Goal: Task Accomplishment & Management: Use online tool/utility

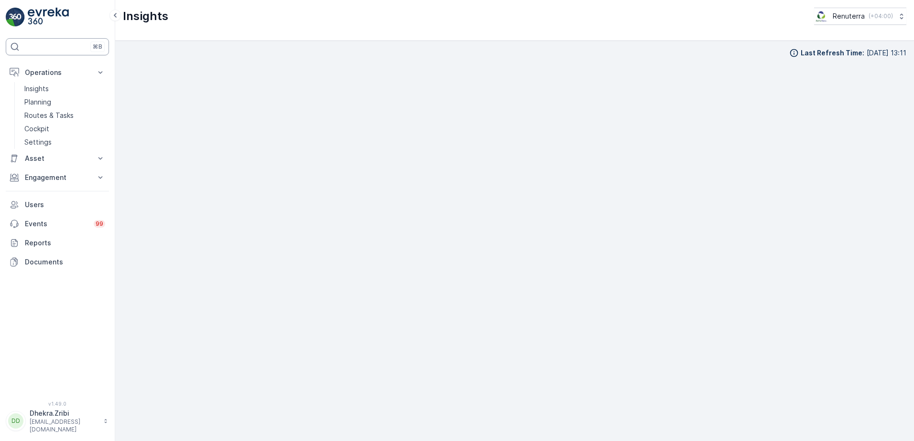
scroll to position [10, 0]
click at [49, 90] on p "Insights" at bounding box center [36, 89] width 24 height 10
click at [34, 86] on p "Insights" at bounding box center [36, 89] width 24 height 10
click at [98, 72] on icon at bounding box center [101, 73] width 10 height 10
click at [105, 175] on icon at bounding box center [101, 178] width 10 height 10
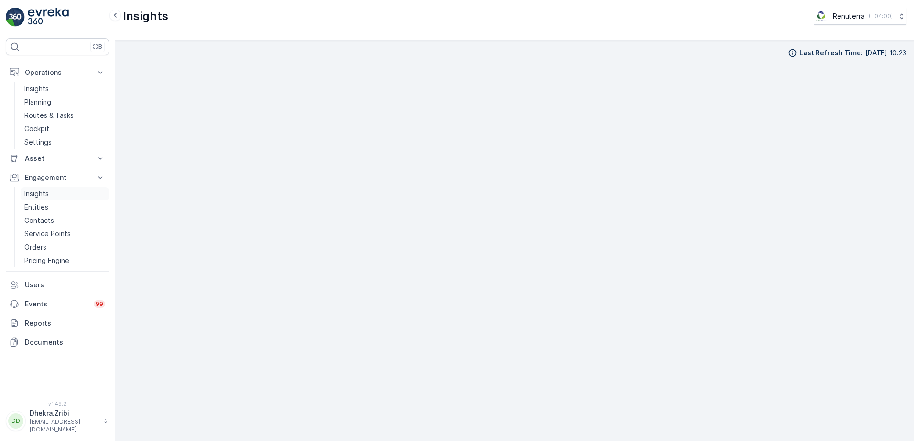
click at [32, 191] on p "Insights" at bounding box center [36, 194] width 24 height 10
click at [51, 238] on p "Service Points" at bounding box center [47, 234] width 46 height 10
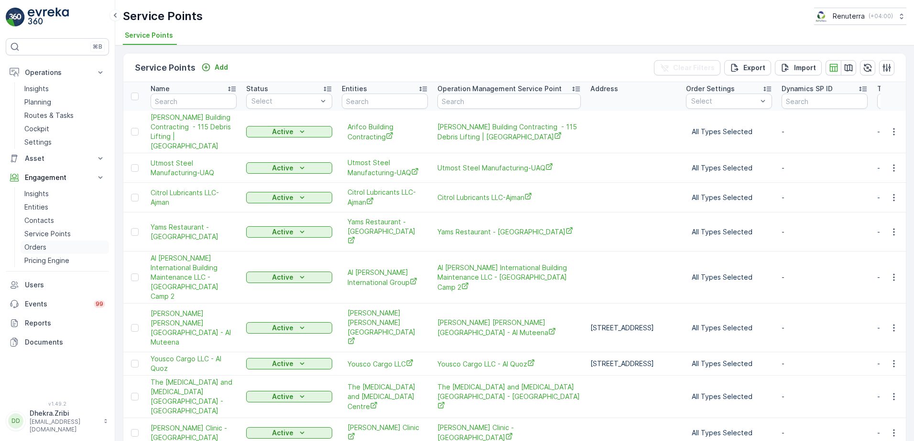
click at [35, 250] on p "Orders" at bounding box center [35, 248] width 22 height 10
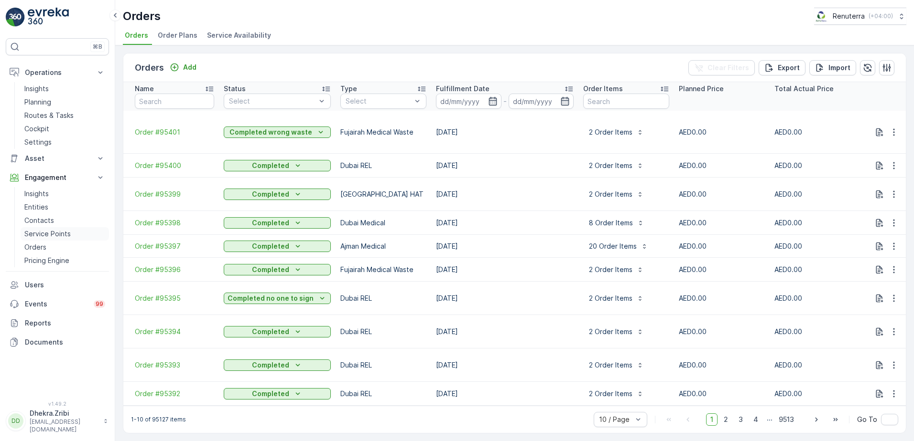
click at [42, 231] on p "Service Points" at bounding box center [47, 234] width 46 height 10
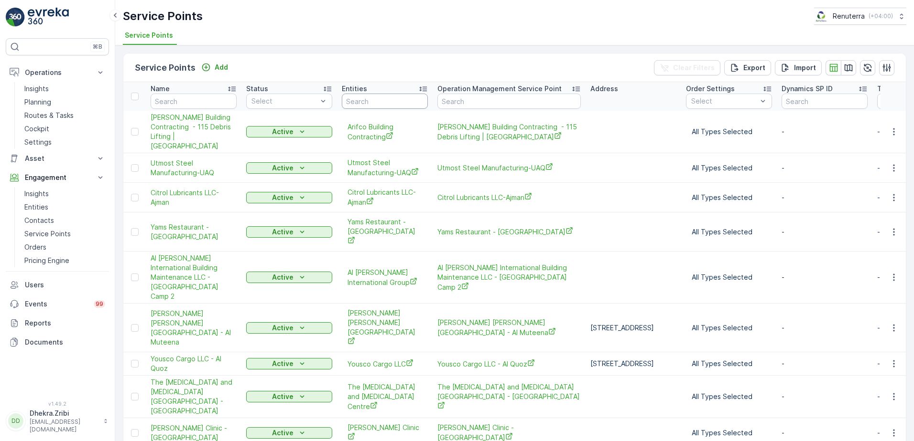
click at [388, 100] on input "text" at bounding box center [385, 101] width 86 height 15
type input "PESHA"
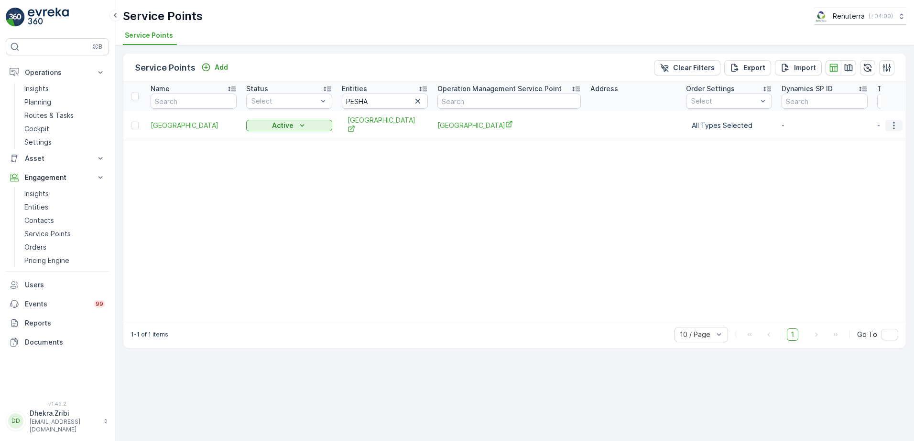
click at [894, 123] on icon "button" at bounding box center [894, 126] width 10 height 10
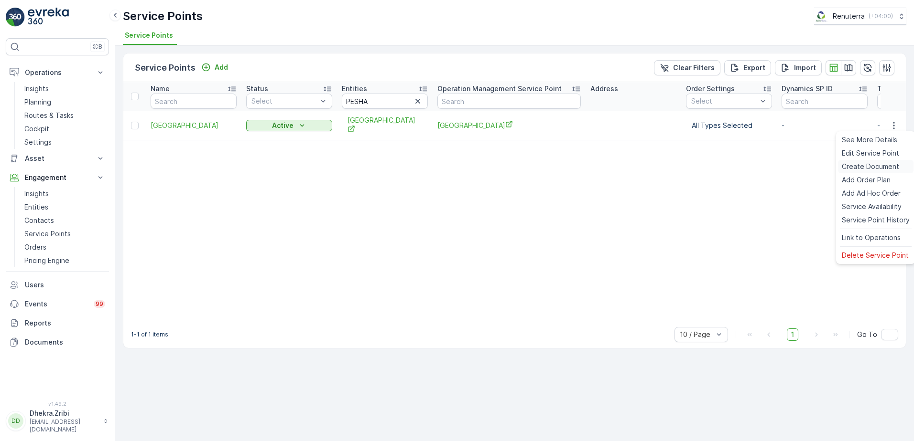
click at [872, 162] on span "Create Document" at bounding box center [869, 167] width 57 height 10
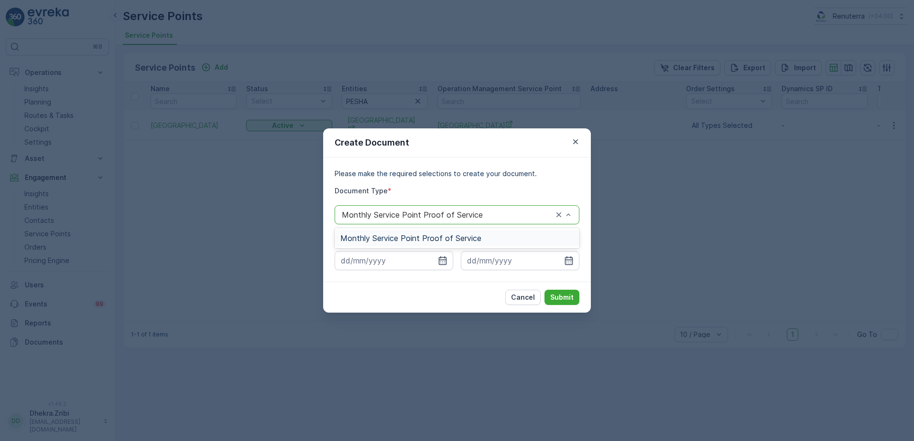
click at [468, 237] on span "Monthly Service Point Proof of Service" at bounding box center [410, 238] width 141 height 9
click at [442, 261] on icon "button" at bounding box center [443, 261] width 8 height 9
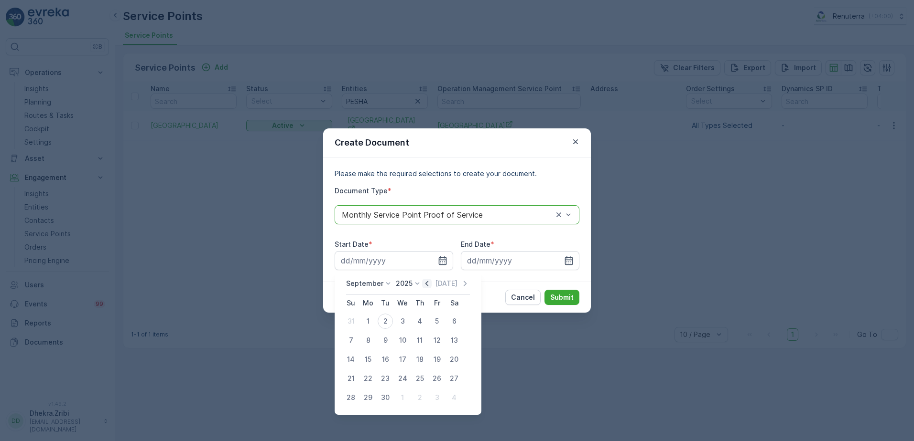
click at [428, 282] on icon "button" at bounding box center [427, 284] width 10 height 10
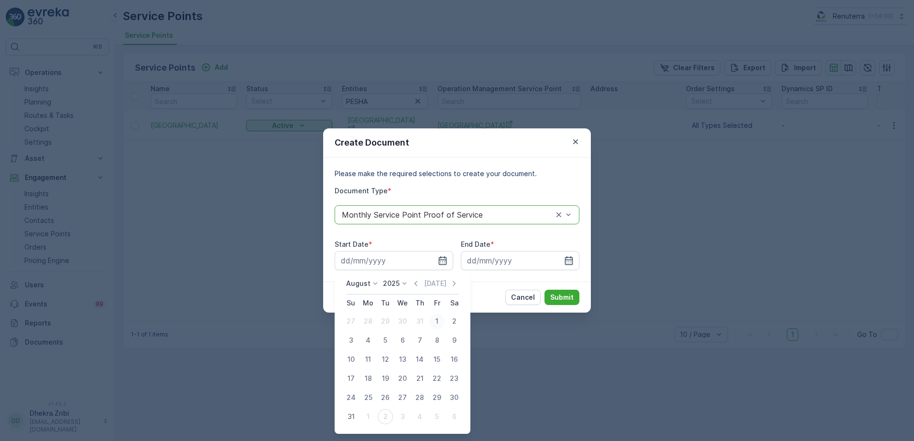
click at [437, 321] on div "1" at bounding box center [436, 321] width 15 height 15
type input "01.08.2025"
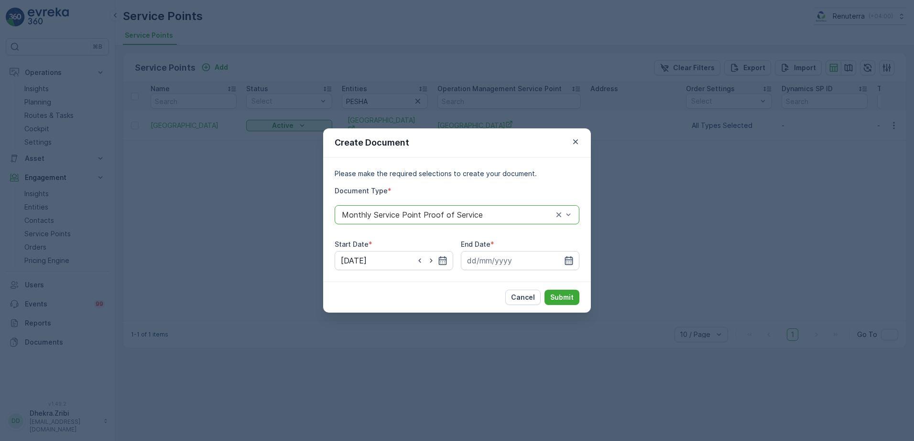
click at [571, 265] on div at bounding box center [520, 260] width 118 height 19
click at [571, 264] on icon "button" at bounding box center [569, 261] width 10 height 10
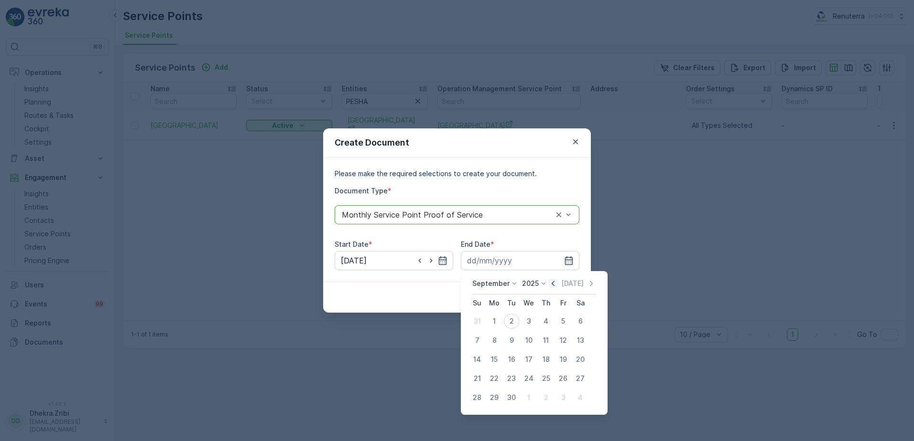
click at [551, 282] on icon "button" at bounding box center [552, 283] width 3 height 5
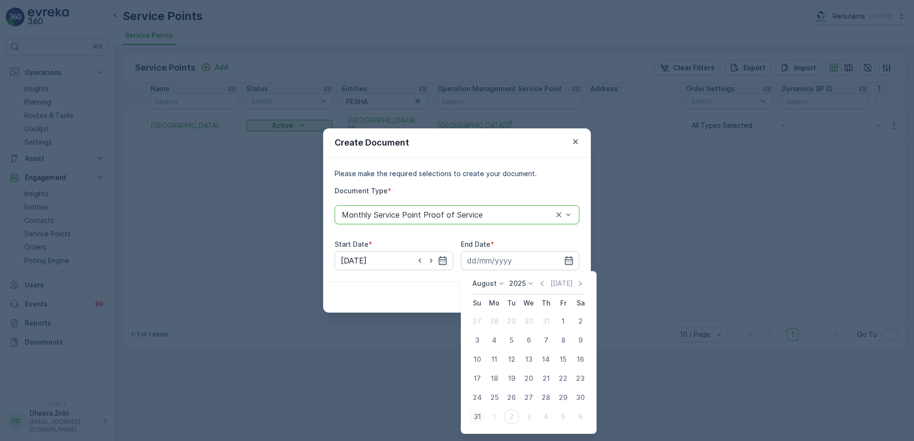
click at [476, 418] on div "31" at bounding box center [476, 416] width 15 height 15
type input "31.08.2025"
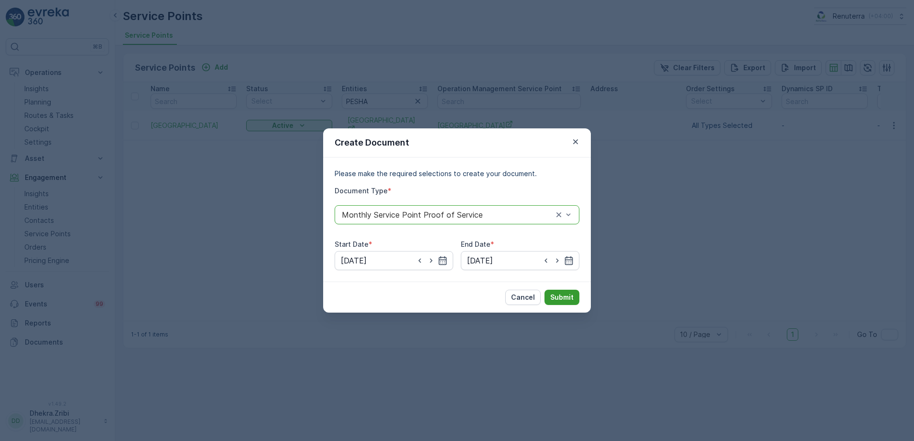
click at [562, 298] on p "Submit" at bounding box center [561, 298] width 23 height 10
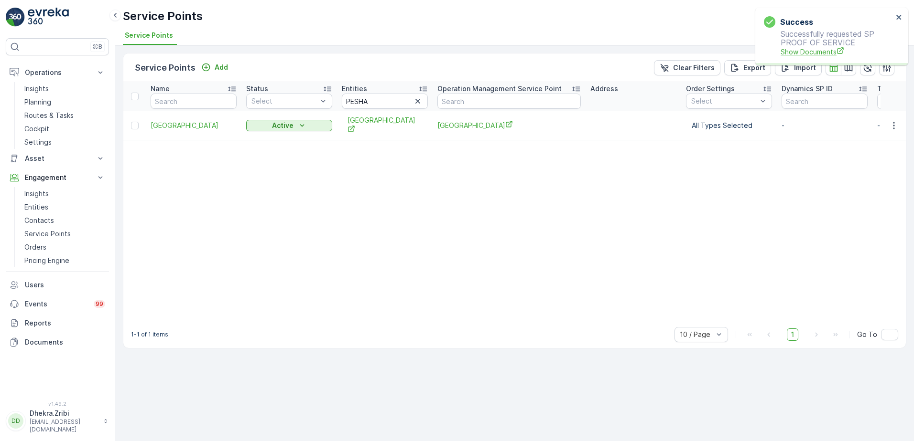
click at [802, 50] on span "Show Documents" at bounding box center [836, 52] width 112 height 10
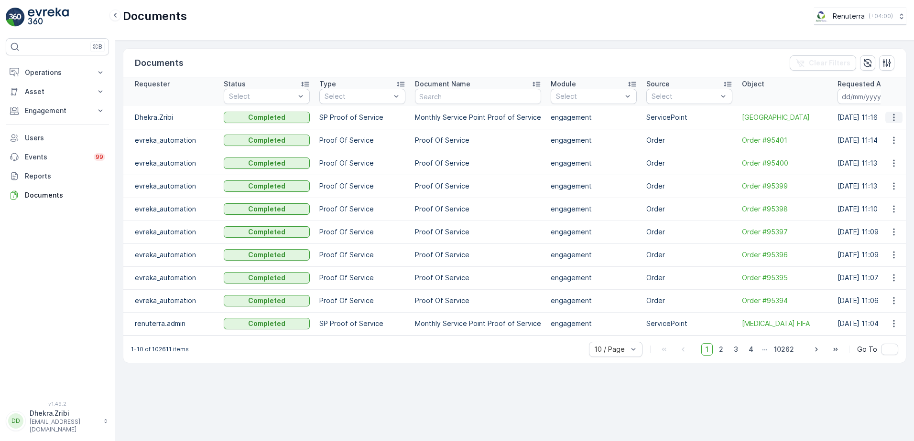
click at [890, 118] on icon "button" at bounding box center [894, 118] width 10 height 10
click at [891, 129] on span "See Details" at bounding box center [890, 132] width 37 height 10
click at [890, 118] on icon "button" at bounding box center [894, 118] width 10 height 10
click at [890, 133] on span "See Details" at bounding box center [890, 132] width 37 height 10
